Goal: Obtain resource: Download file/media

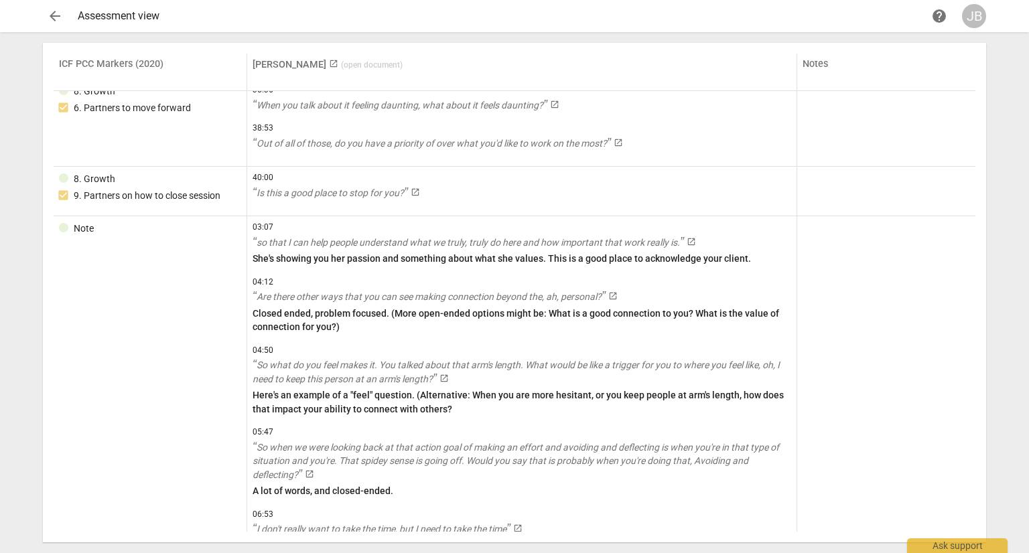
scroll to position [2066, 0]
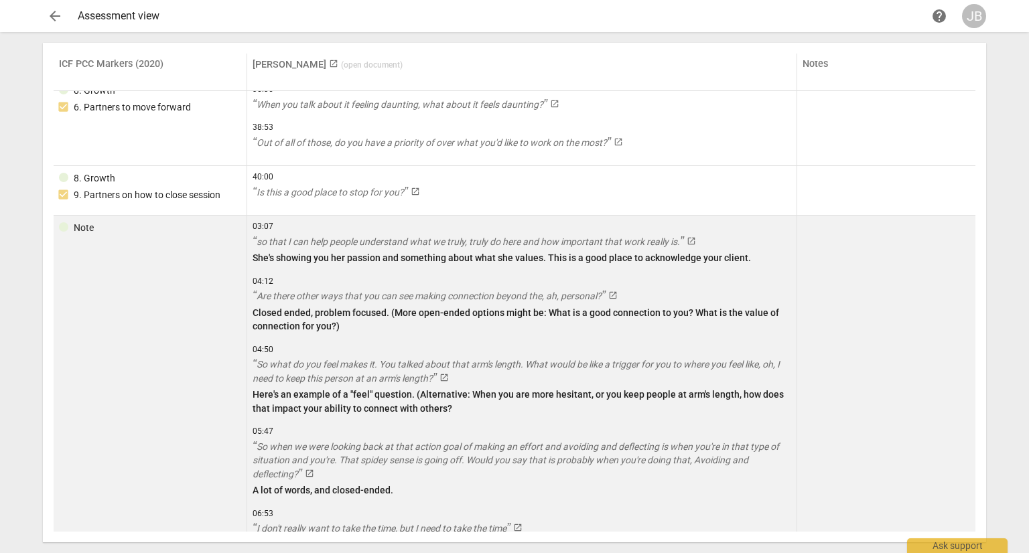
click at [724, 464] on link "So when we were looking back at that action goal of making an effort and avoidi…" at bounding box center [522, 461] width 539 height 42
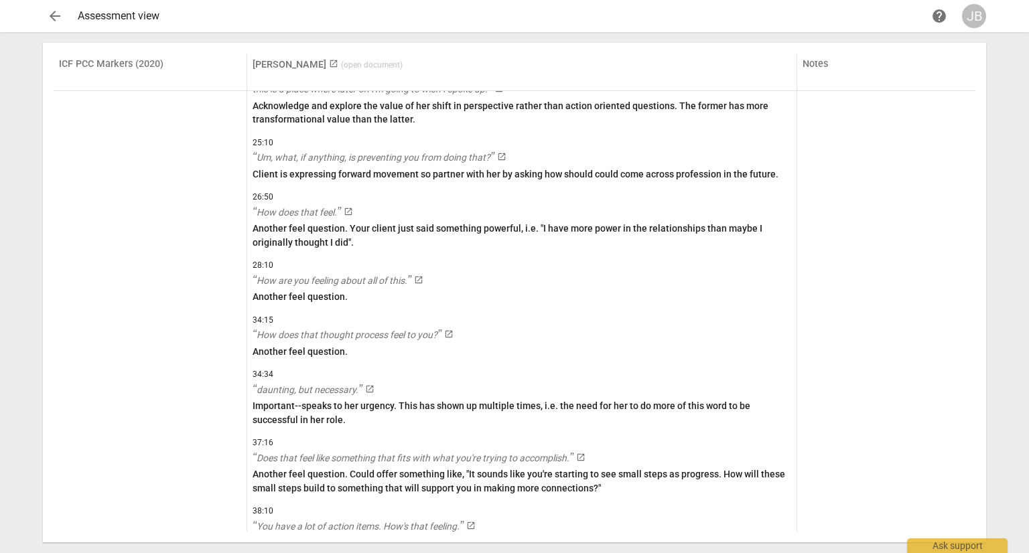
scroll to position [3329, 0]
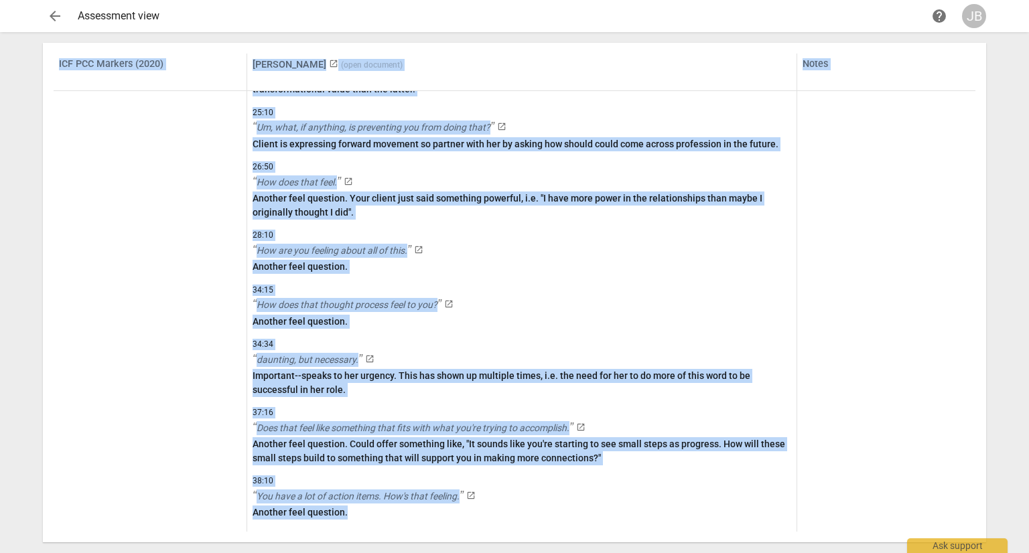
drag, startPoint x: 970, startPoint y: 499, endPoint x: 933, endPoint y: 81, distance: 419.7
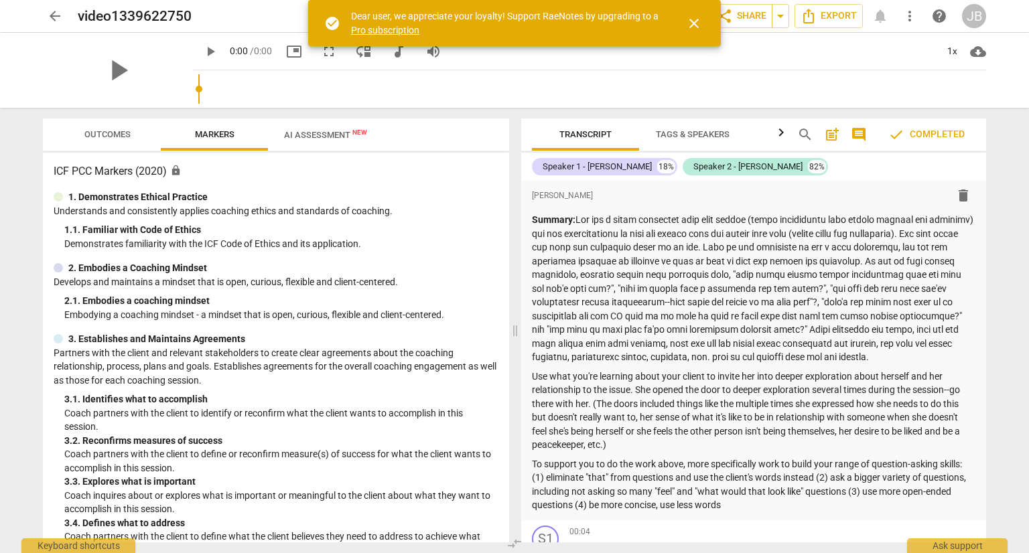
scroll to position [1882, 0]
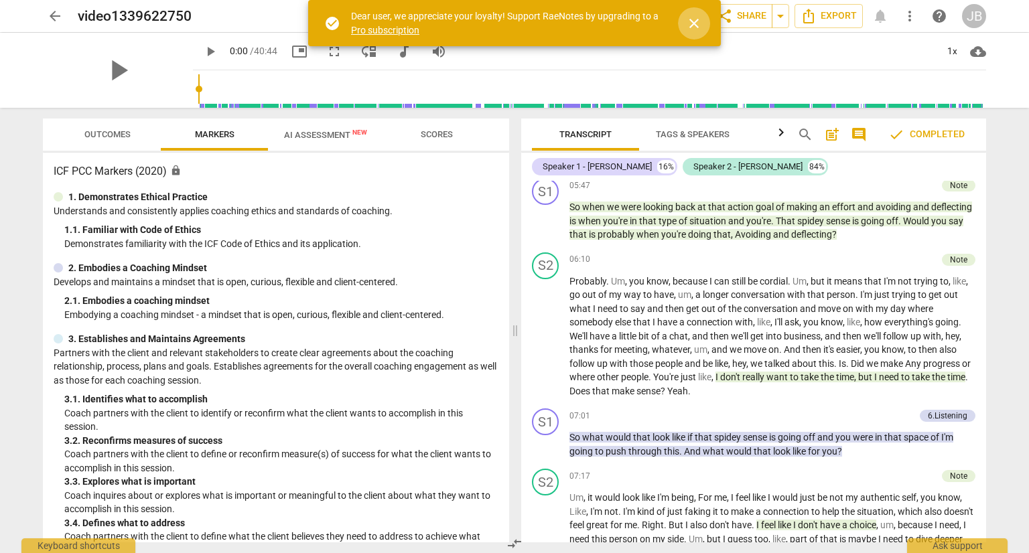
click at [693, 19] on span "close" at bounding box center [694, 23] width 16 height 16
